Goal: Find specific page/section: Find specific page/section

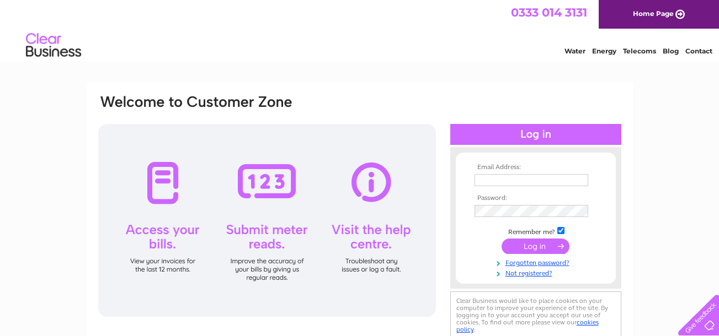
type input "colin.ains@utdsl.com"
click at [525, 245] on input "submit" at bounding box center [535, 246] width 68 height 15
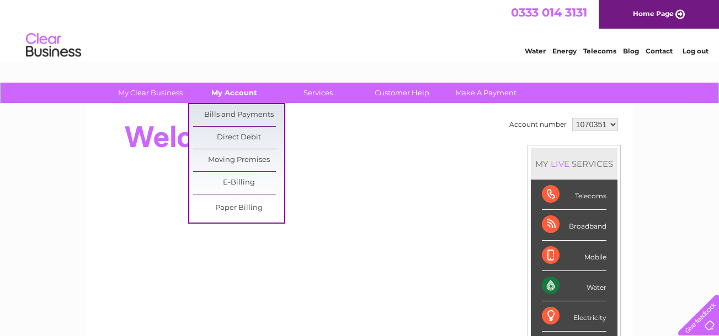
click at [245, 94] on link "My Account" at bounding box center [234, 93] width 91 height 20
click at [255, 114] on link "Bills and Payments" at bounding box center [238, 115] width 91 height 22
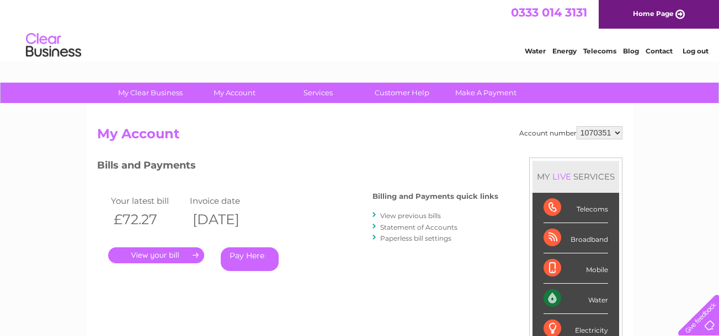
click at [184, 256] on link "." at bounding box center [156, 256] width 96 height 16
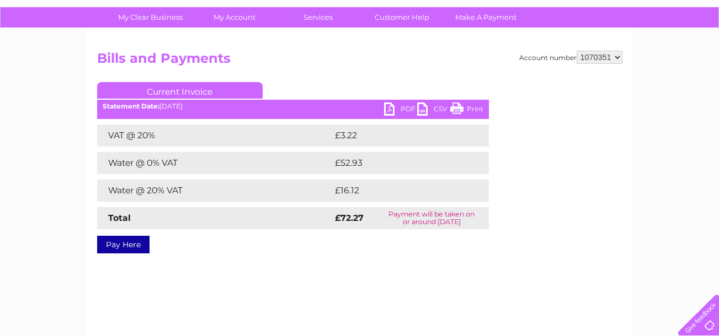
scroll to position [110, 0]
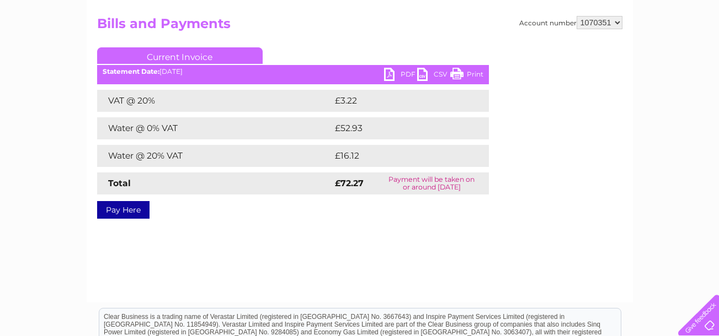
click at [469, 73] on link "Print" at bounding box center [466, 76] width 33 height 16
